Goal: Task Accomplishment & Management: Complete application form

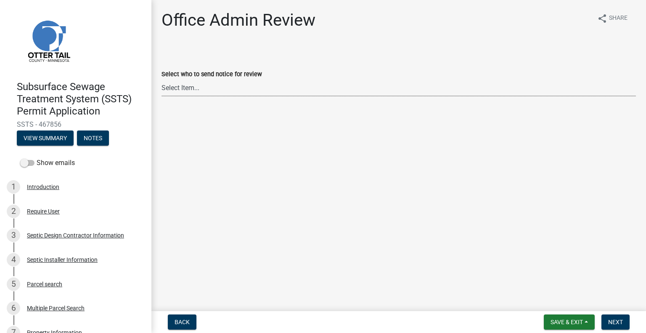
click at [217, 85] on select "Select Item... [PERSON_NAME] ([EMAIL_ADDRESS][DOMAIN_NAME]) [PERSON_NAME] ([EMA…" at bounding box center [398, 87] width 474 height 17
click at [161, 79] on select "Select Item... [PERSON_NAME] ([EMAIL_ADDRESS][DOMAIN_NAME]) [PERSON_NAME] ([EMA…" at bounding box center [398, 87] width 474 height 17
select select "587f38f5-c90e-4c12-9e10-d3e23909bbca"
click at [621, 320] on span "Next" at bounding box center [615, 321] width 15 height 7
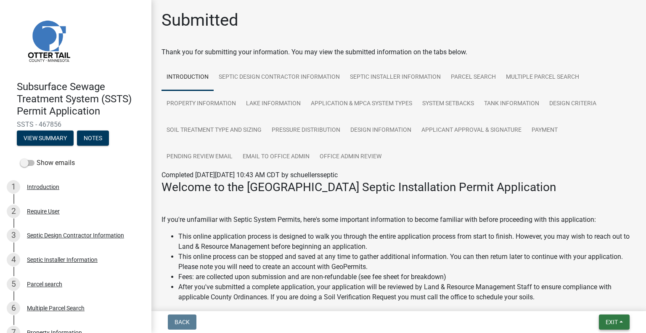
click at [617, 324] on span "Exit" at bounding box center [611, 321] width 12 height 7
click at [602, 299] on button "Save & Exit" at bounding box center [596, 300] width 67 height 20
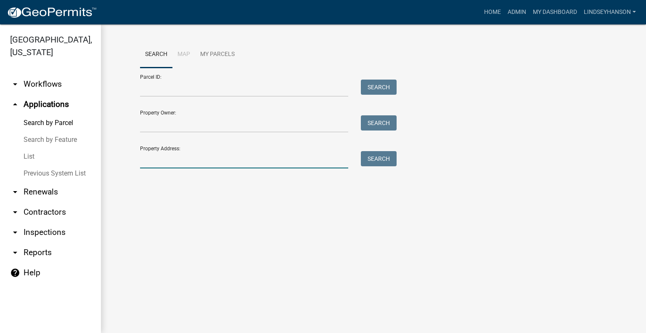
click at [244, 151] on input "Property Address:" at bounding box center [244, 159] width 208 height 17
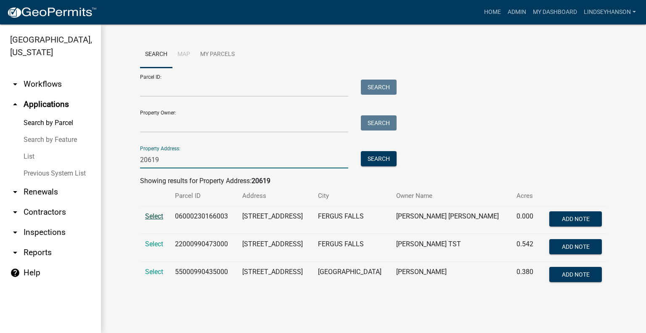
type input "20619"
click at [159, 217] on span "Select" at bounding box center [154, 216] width 18 height 8
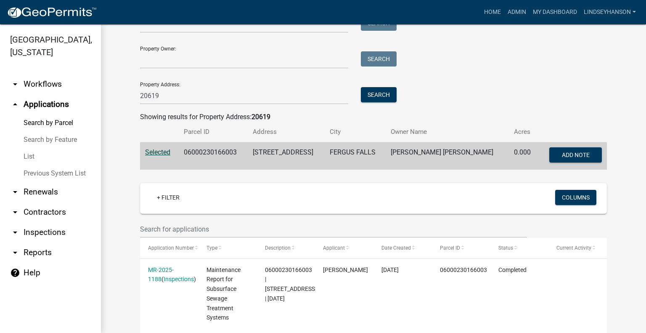
scroll to position [59, 0]
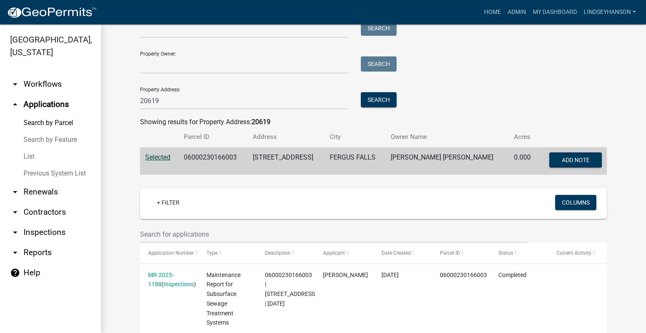
click at [225, 155] on td "06000230166003" at bounding box center [213, 161] width 69 height 28
copy td "06000230166003"
click at [50, 82] on link "arrow_drop_down Workflows" at bounding box center [50, 84] width 101 height 20
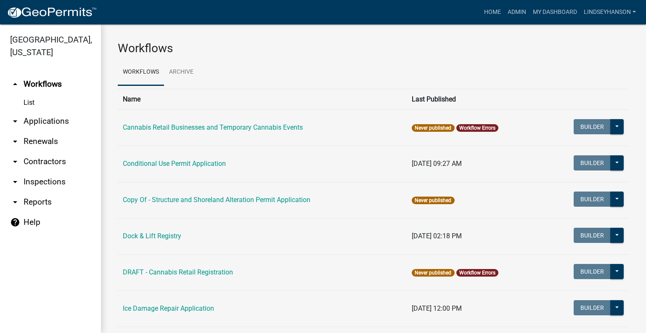
click at [48, 119] on link "arrow_drop_down Applications" at bounding box center [50, 121] width 101 height 20
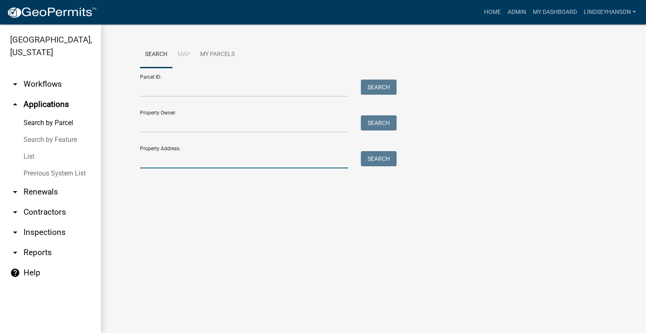
click at [182, 159] on input "Property Address:" at bounding box center [244, 159] width 208 height 17
click at [48, 85] on link "arrow_drop_down Workflows" at bounding box center [50, 84] width 101 height 20
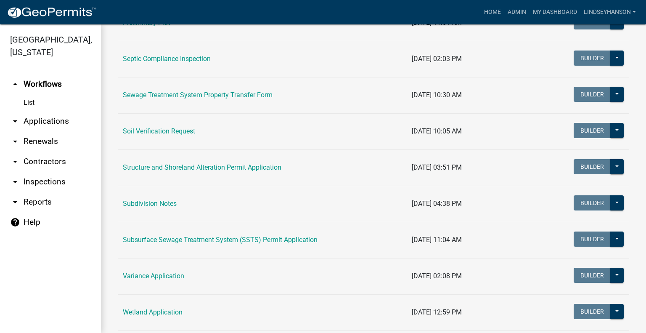
scroll to position [470, 0]
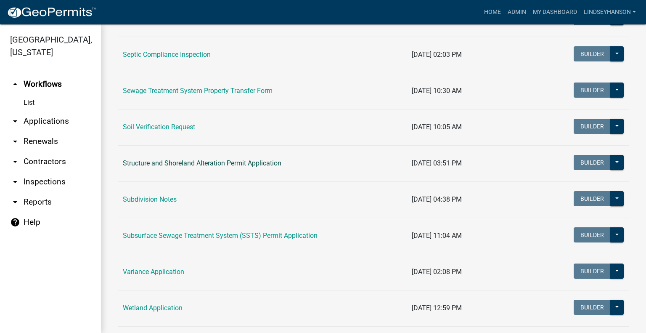
click at [261, 160] on link "Structure and Shoreland Alteration Permit Application" at bounding box center [202, 163] width 159 height 8
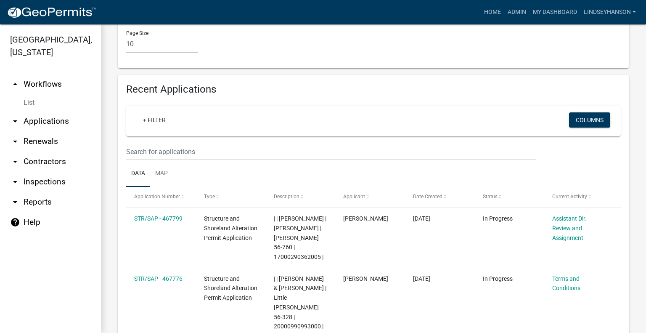
scroll to position [974, 0]
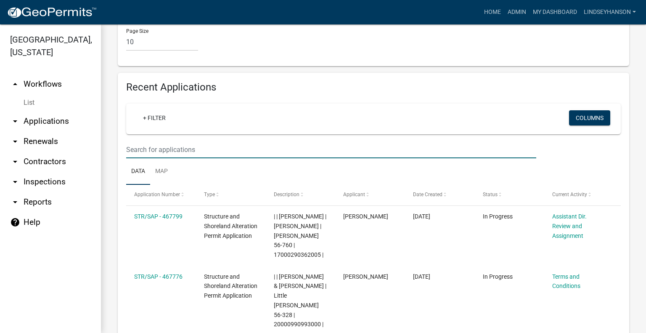
click at [57, 119] on link "arrow_drop_down Applications" at bounding box center [50, 121] width 101 height 20
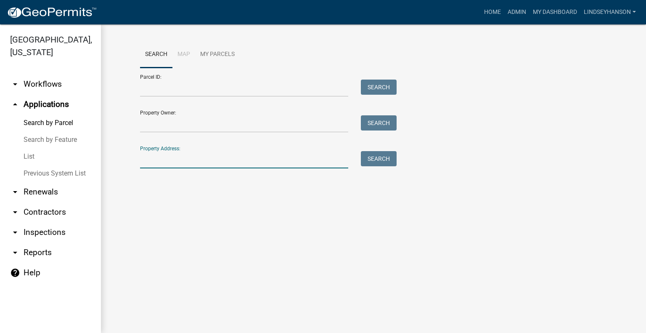
click at [214, 159] on input "Property Address:" at bounding box center [244, 159] width 208 height 17
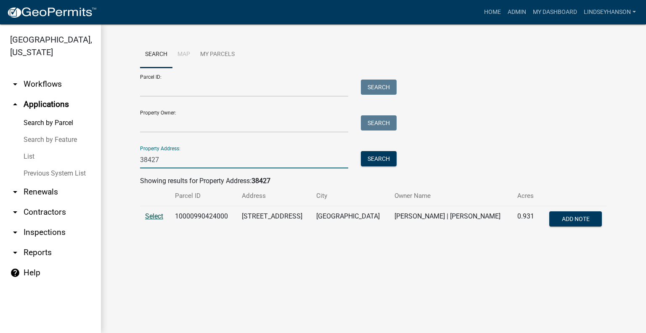
type input "38427"
click at [158, 218] on span "Select" at bounding box center [154, 216] width 18 height 8
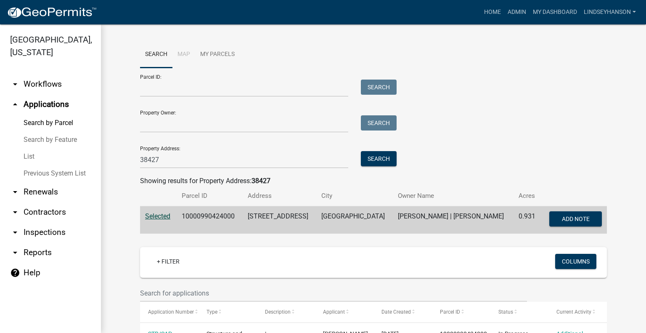
click at [38, 89] on link "arrow_drop_down Workflows" at bounding box center [50, 84] width 101 height 20
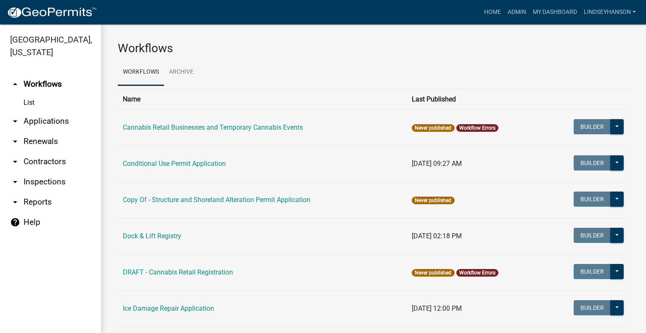
click at [48, 120] on link "arrow_drop_down Applications" at bounding box center [50, 121] width 101 height 20
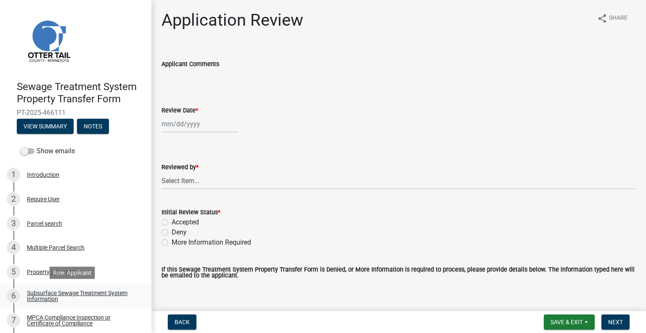
click at [104, 291] on div "Subsurface Sewage Treatment System Information" at bounding box center [82, 296] width 111 height 12
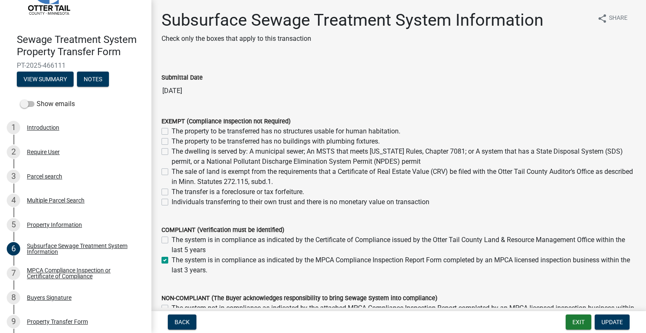
scroll to position [59, 0]
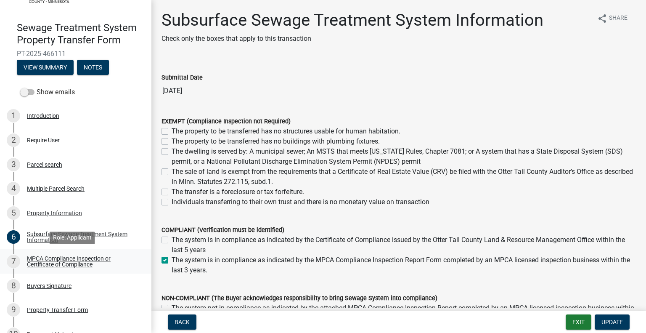
click at [85, 263] on div "MPCA Compliance Inspection or Certificate of Compliance" at bounding box center [82, 261] width 111 height 12
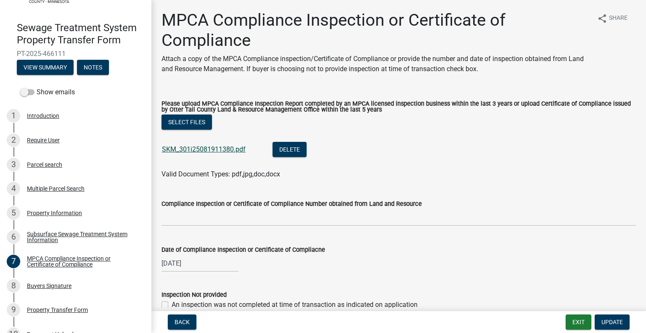
click at [209, 153] on link "SKM_301i25081911380.pdf" at bounding box center [204, 149] width 84 height 8
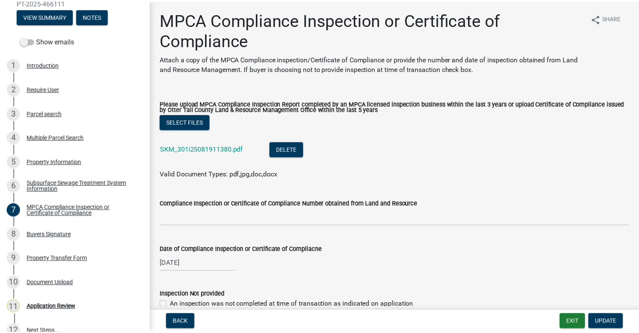
scroll to position [124, 0]
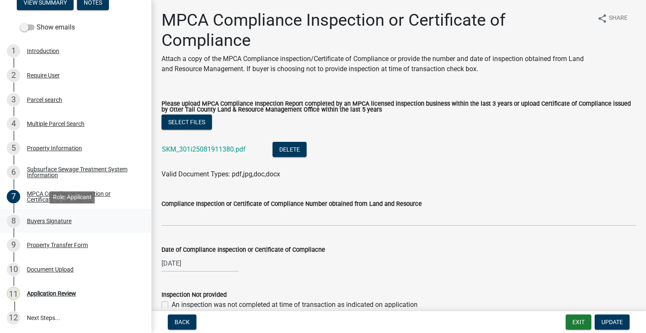
click at [71, 220] on div "Buyers Signature" at bounding box center [49, 221] width 45 height 6
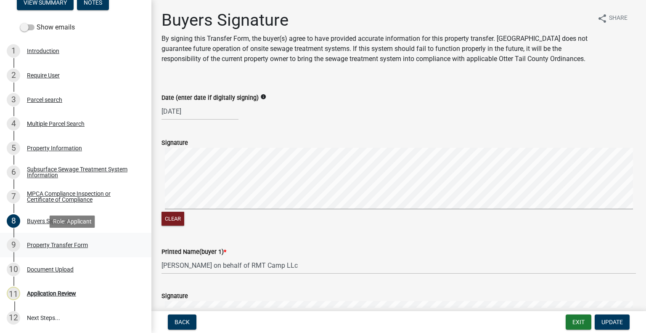
click at [46, 247] on div "Property Transfer Form" at bounding box center [57, 245] width 61 height 6
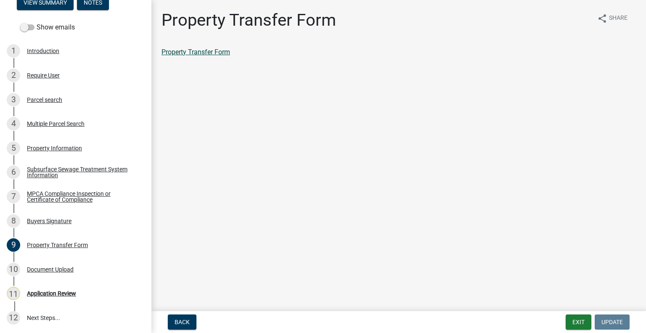
click at [214, 53] on link "Property Transfer Form" at bounding box center [195, 52] width 69 height 8
click at [37, 97] on div "Parcel search" at bounding box center [44, 100] width 35 height 6
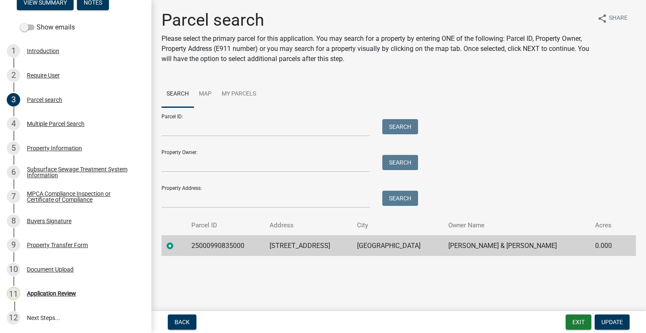
click at [207, 246] on td "25000990835000" at bounding box center [225, 245] width 78 height 21
copy td "25000990835000"
click at [86, 288] on div "11 Application Review" at bounding box center [72, 292] width 131 height 13
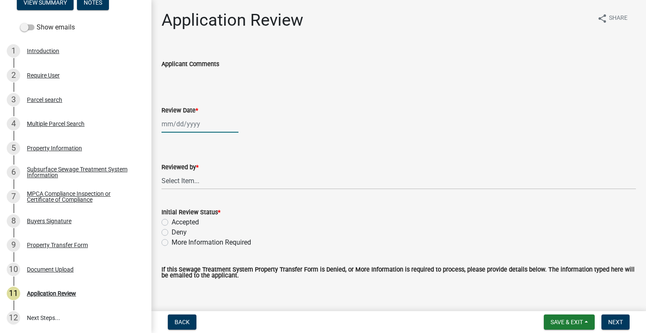
click at [203, 129] on div at bounding box center [199, 123] width 77 height 17
select select "8"
select select "2025"
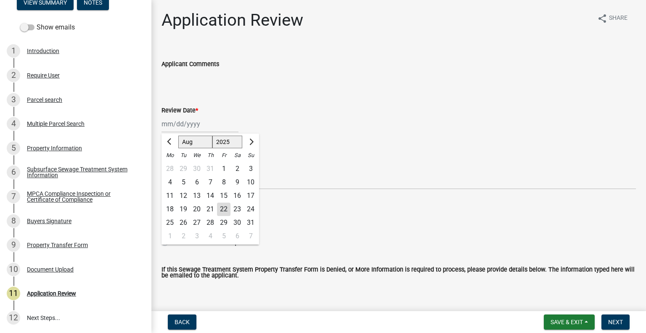
click at [219, 210] on div "22" at bounding box center [223, 208] width 13 height 13
type input "[DATE]"
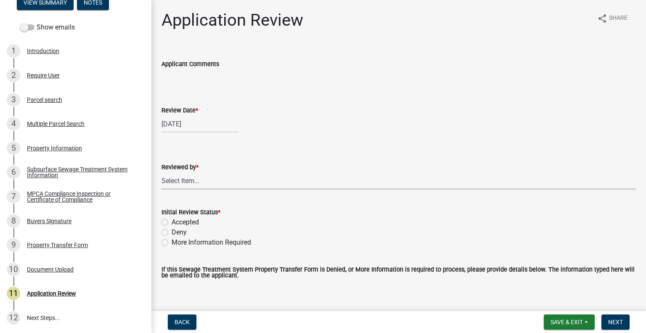
click at [206, 181] on select "Select Item... Alexis Newark Amy Busko Andrea Perales Brittany Tollefson Christ…" at bounding box center [398, 180] width 474 height 17
click at [161, 172] on select "Select Item... Alexis Newark Amy Busko Andrea Perales Brittany Tollefson Christ…" at bounding box center [398, 180] width 474 height 17
select select "2217fab6-25d2-4df2-8e35-18ddd05e0fe8"
click at [194, 221] on label "Accepted" at bounding box center [185, 222] width 27 height 10
click at [177, 221] on input "Accepted" at bounding box center [174, 219] width 5 height 5
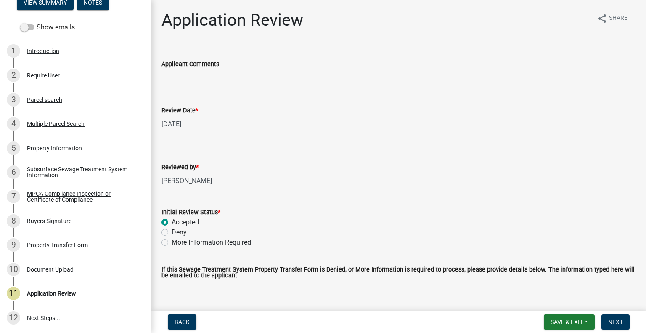
radio input "true"
drag, startPoint x: 616, startPoint y: 322, endPoint x: 644, endPoint y: 310, distance: 30.3
click at [616, 322] on span "Next" at bounding box center [615, 321] width 15 height 7
